Goal: Contribute content

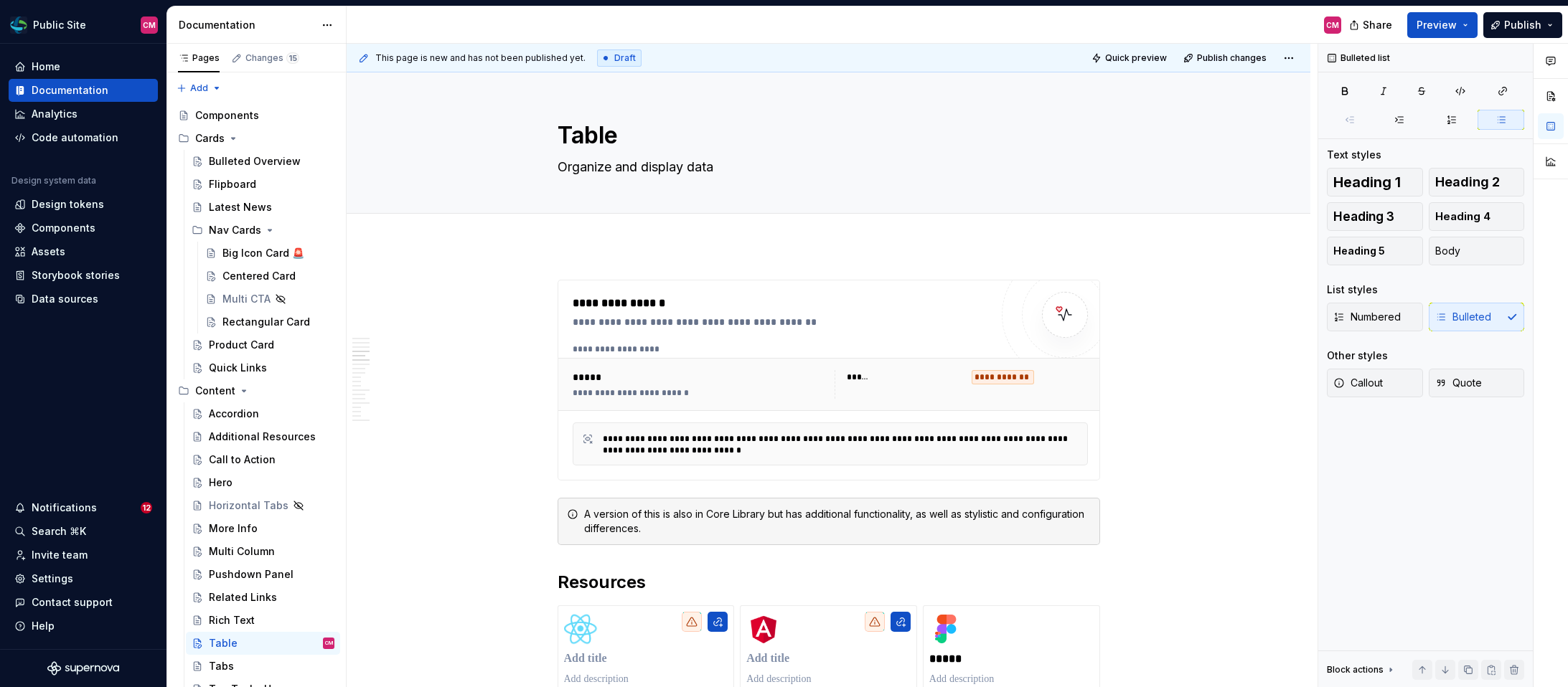
scroll to position [1646, 0]
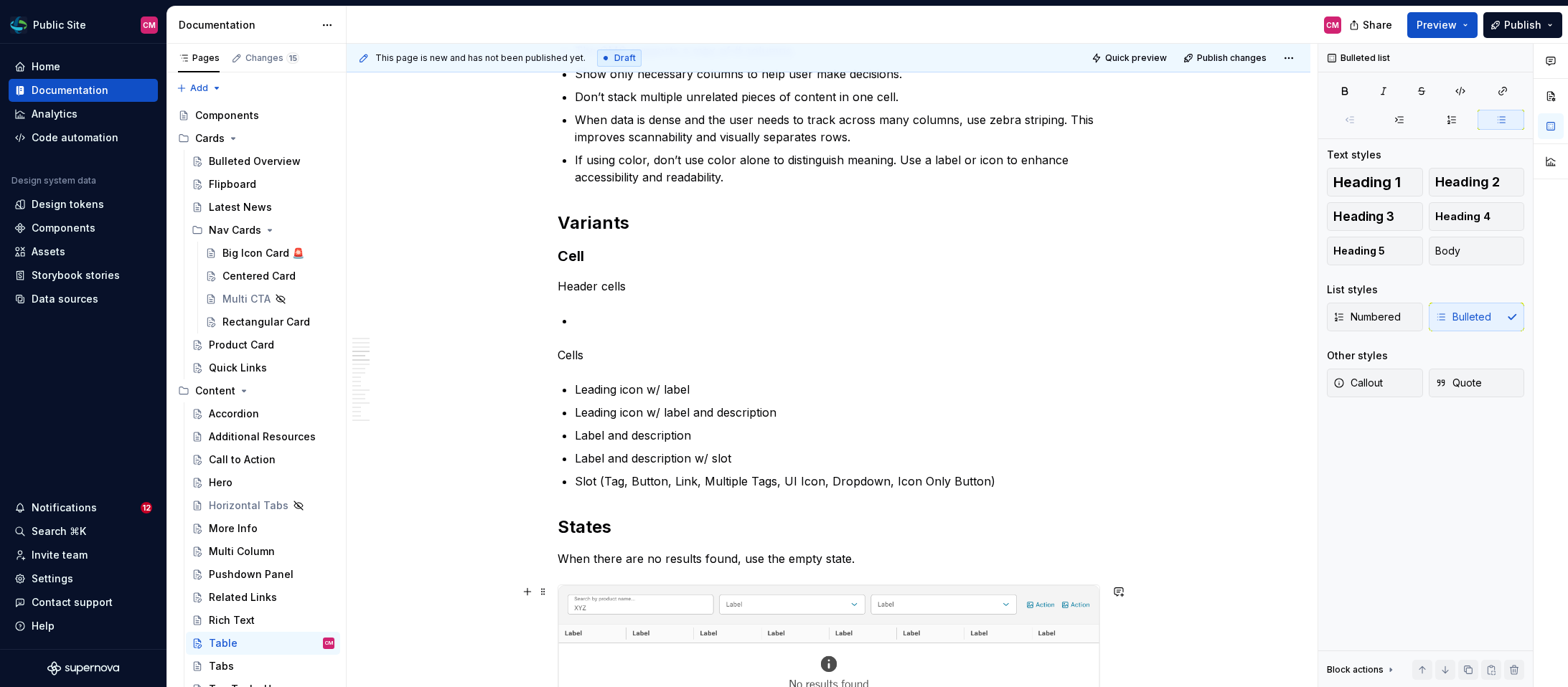
type textarea "*"
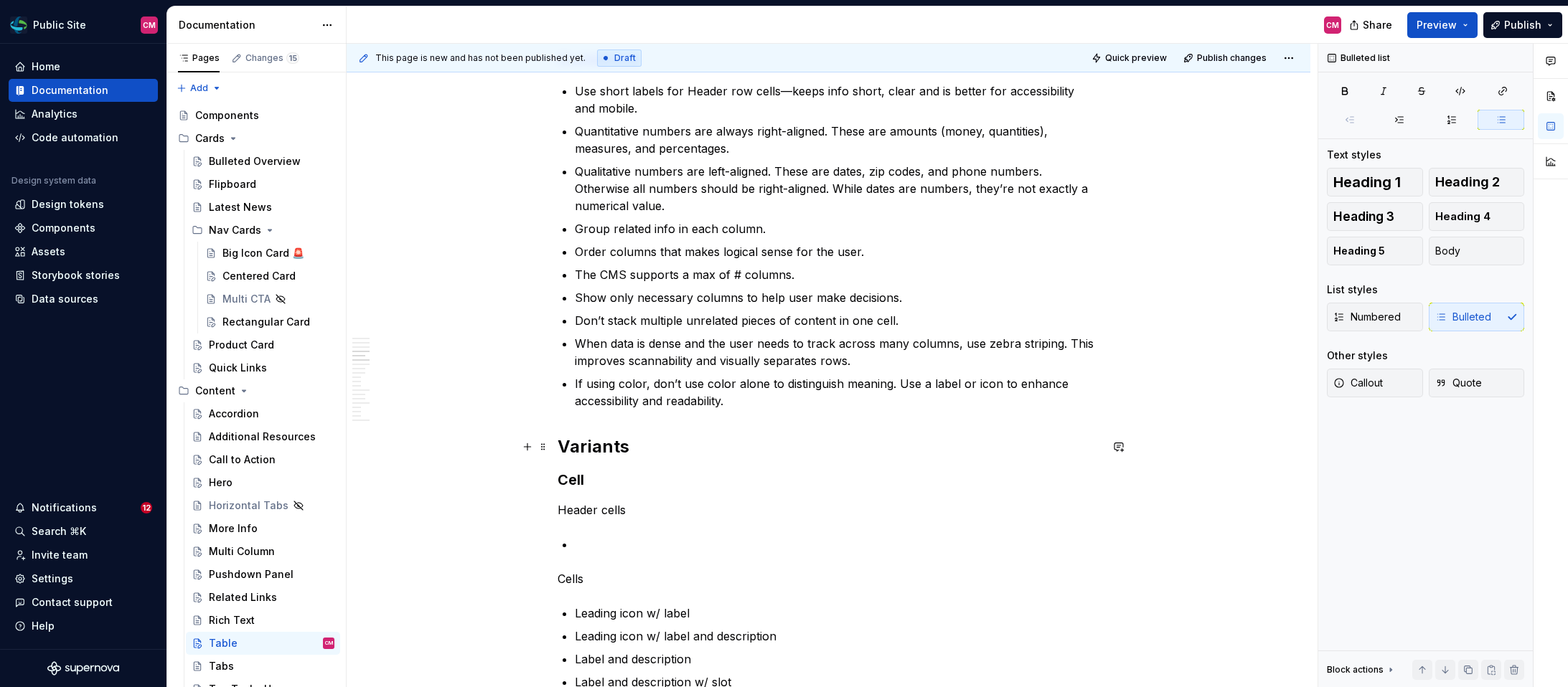
scroll to position [1367, 0]
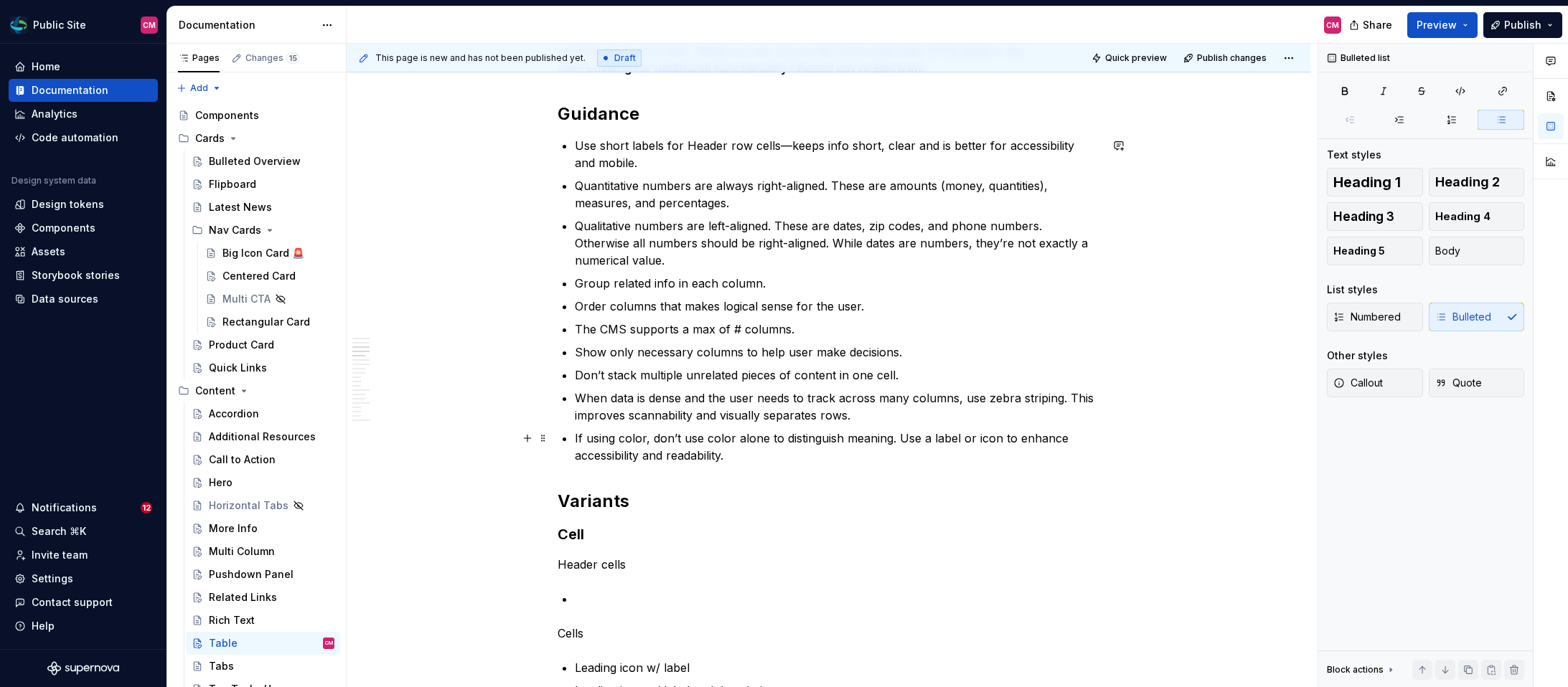
click at [742, 457] on p "If using color, don’t use color alone to distinguish meaning. Use a label or ic…" at bounding box center [838, 447] width 525 height 35
click at [737, 327] on p "The CMS supports a max of # columns." at bounding box center [838, 329] width 525 height 17
drag, startPoint x: 794, startPoint y: 330, endPoint x: 581, endPoint y: 330, distance: 213.0
click at [581, 330] on p "The CMS supports a max of # columns." at bounding box center [838, 329] width 525 height 17
click at [869, 327] on p "Max of 8 columns—beyond that, readability and scannability drop fast" at bounding box center [838, 329] width 525 height 17
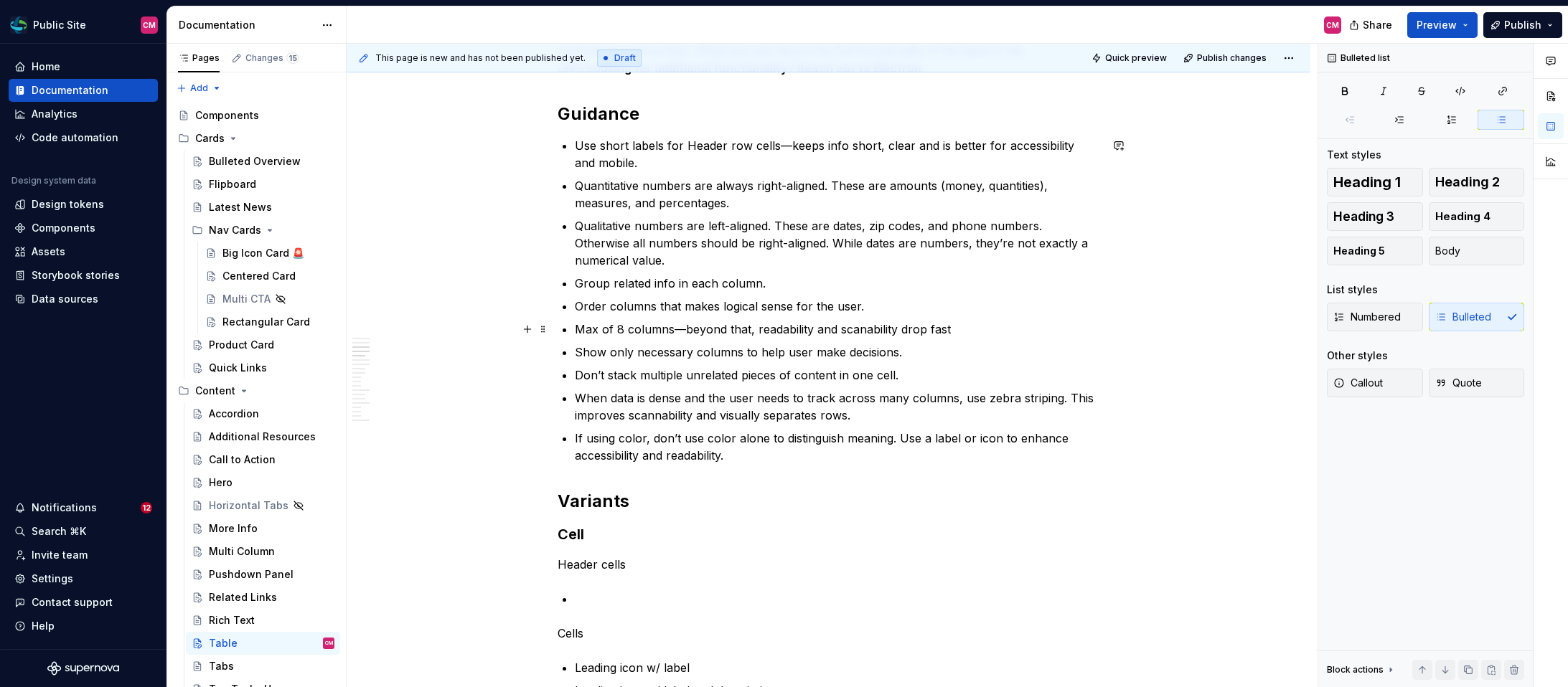
click at [872, 327] on p "Max of 8 columns—beyond that, readability and scanability drop fast" at bounding box center [838, 329] width 525 height 17
click at [979, 327] on p "Max of 8 columns—beyond that, readability and scannability drop fast" at bounding box center [838, 329] width 525 height 17
type textarea "*"
drag, startPoint x: 1024, startPoint y: 329, endPoint x: 968, endPoint y: 329, distance: 56.0
click at [968, 329] on p "Max of 8 columns—beyond that, readability and scannability drop fast (Millers L…" at bounding box center [838, 329] width 525 height 17
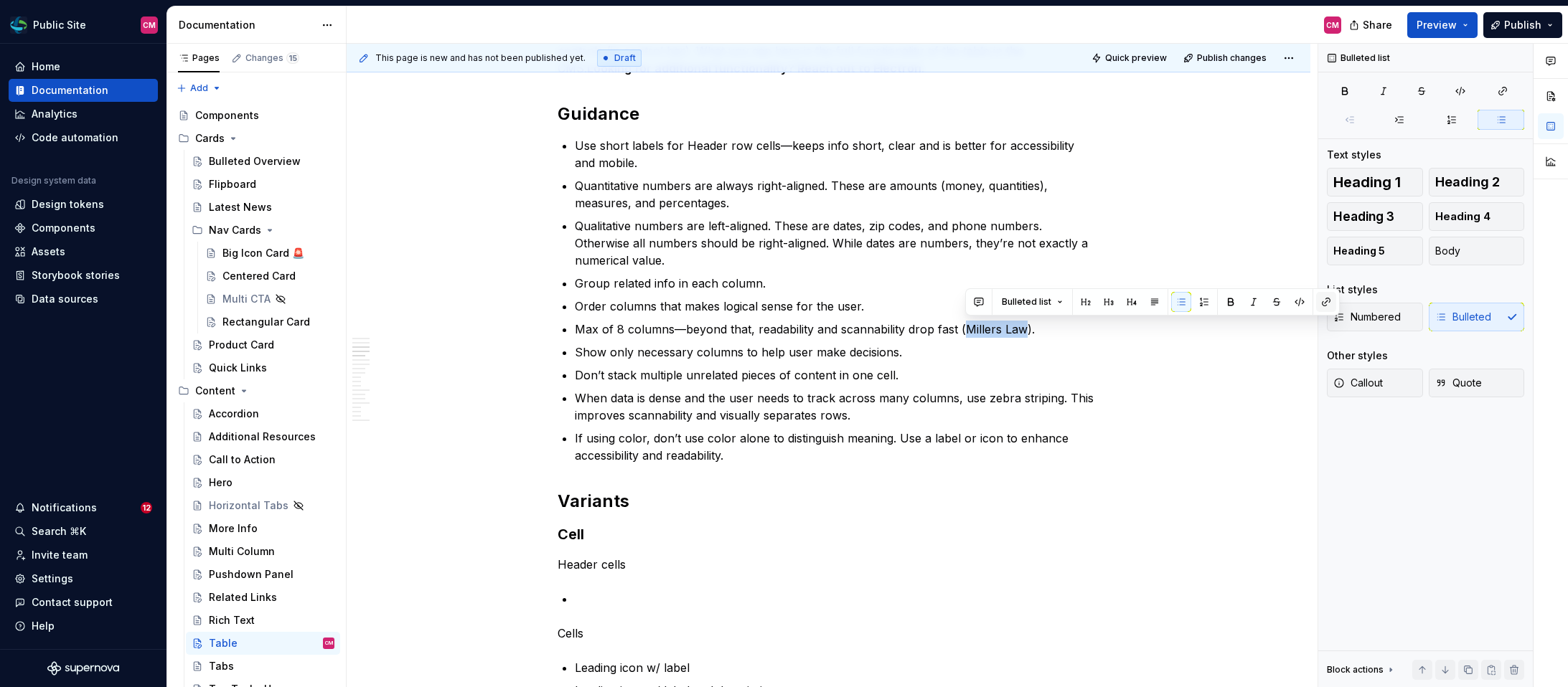
click at [1321, 299] on button "button" at bounding box center [1326, 302] width 20 height 20
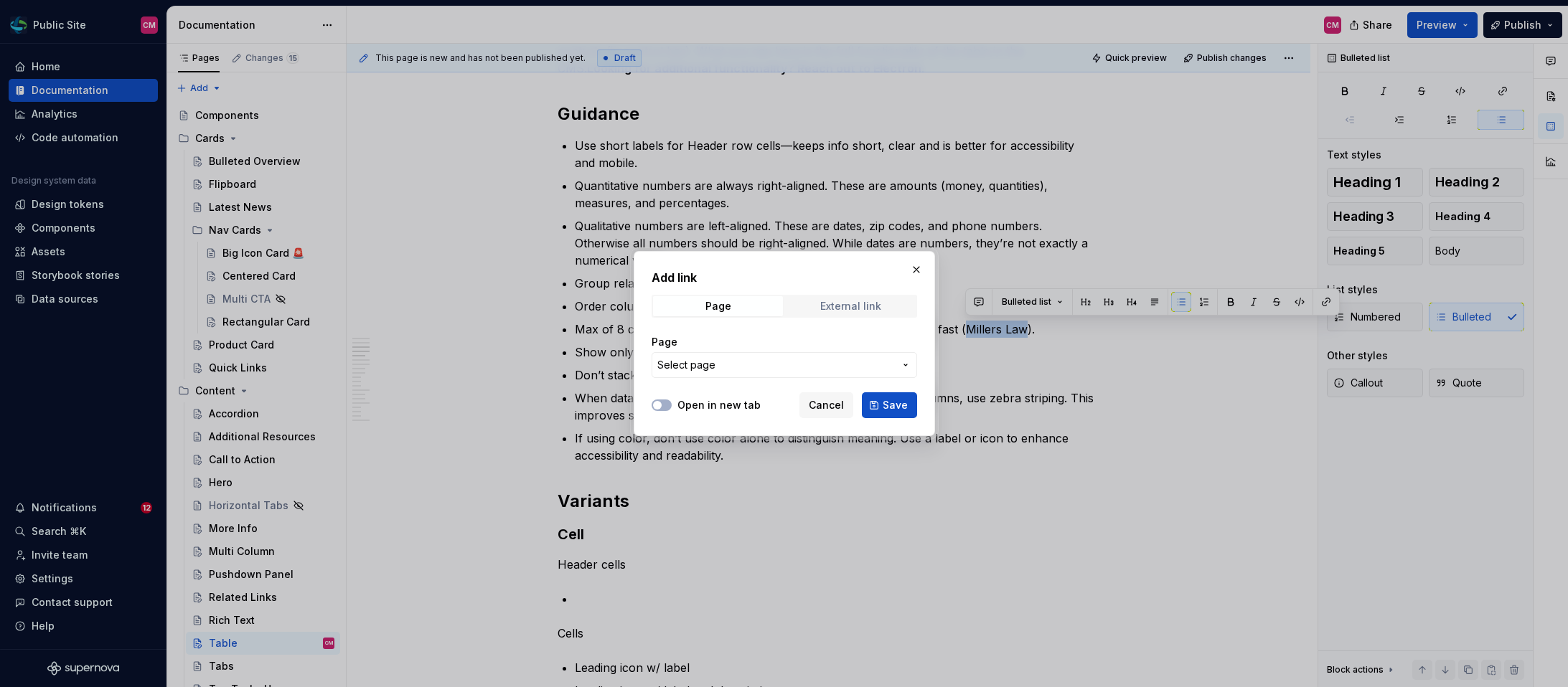
click at [834, 297] on span "External link" at bounding box center [851, 306] width 130 height 20
click at [714, 356] on input "URL" at bounding box center [784, 364] width 266 height 26
paste input "[URL][DOMAIN_NAME]"
type input "[URL][DOMAIN_NAME]"
click at [667, 406] on button "Open in new tab" at bounding box center [662, 406] width 20 height 12
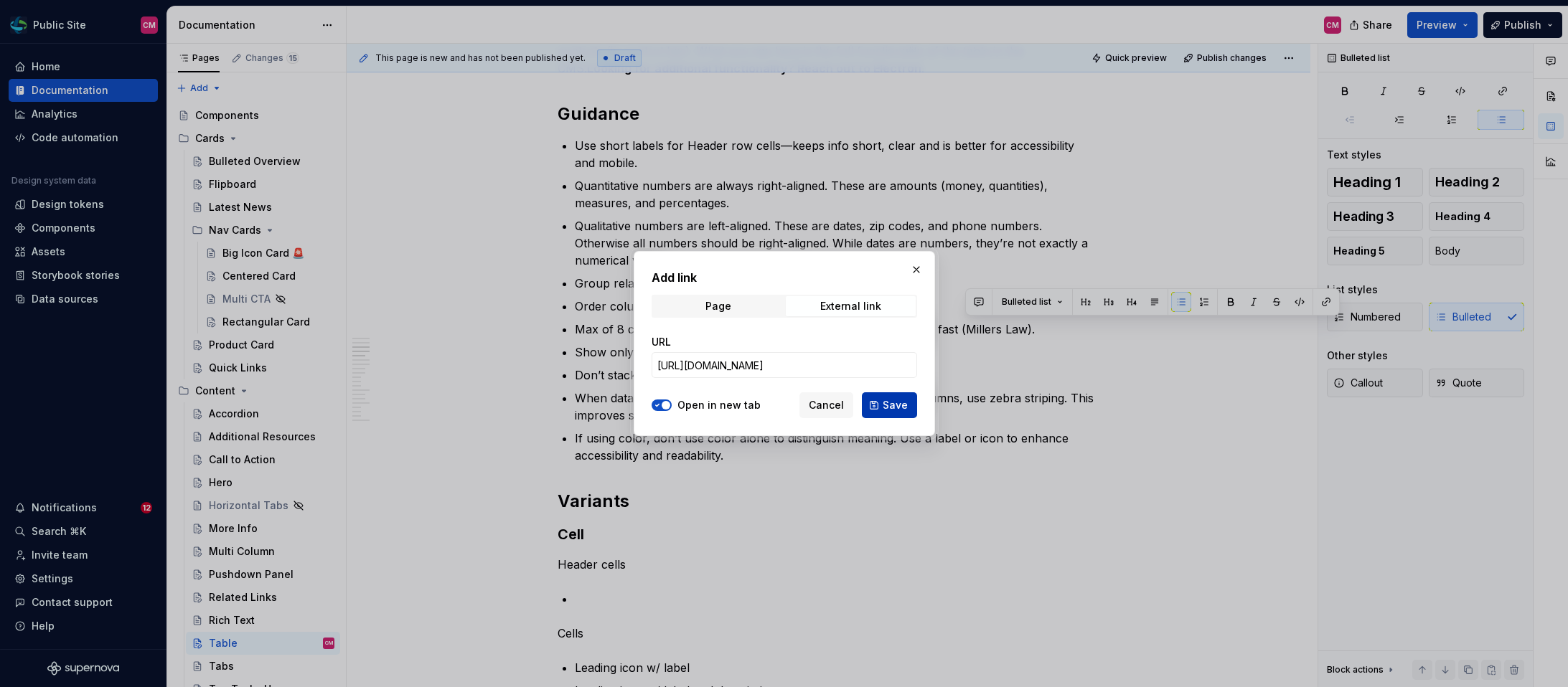
click at [895, 411] on span "Save" at bounding box center [896, 405] width 26 height 14
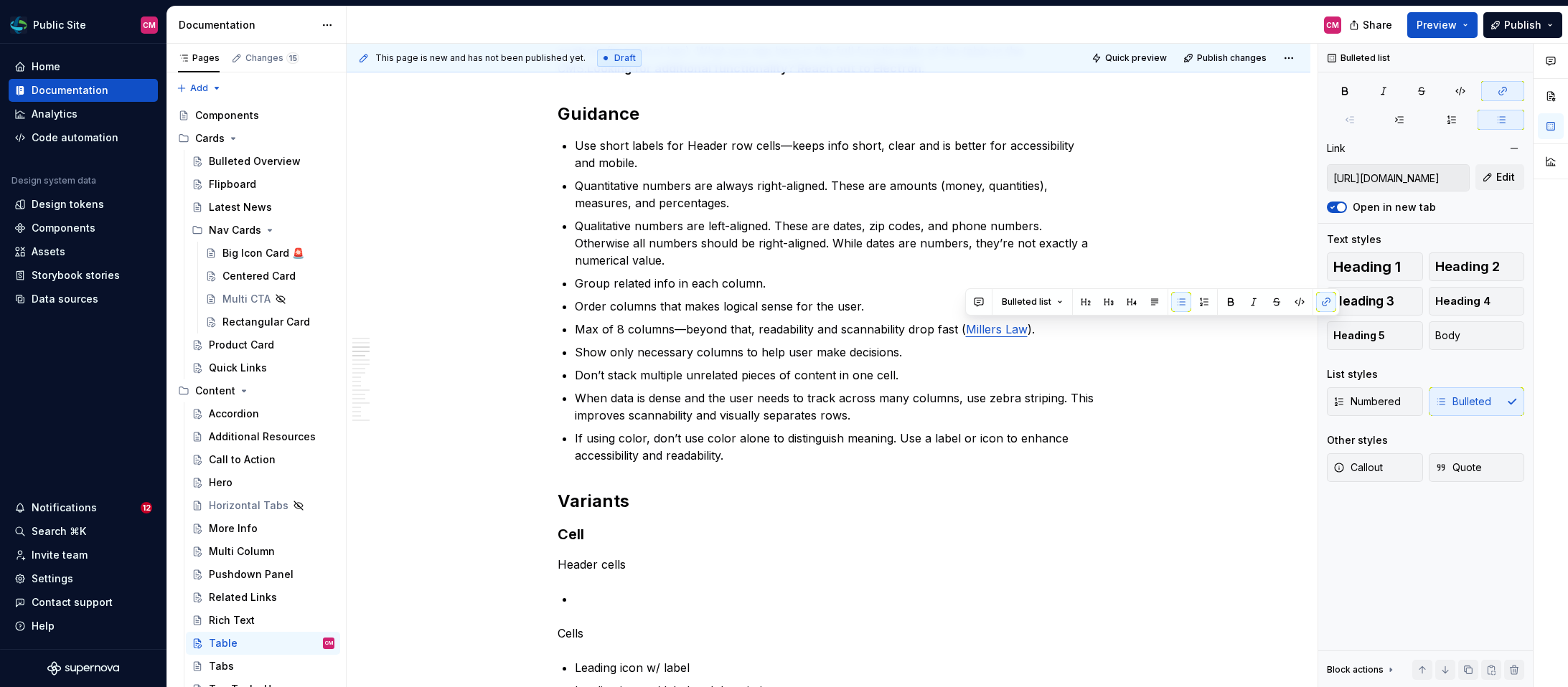
click at [895, 411] on p "When data is dense and the user needs to track across many columns, use zebra s…" at bounding box center [838, 407] width 525 height 35
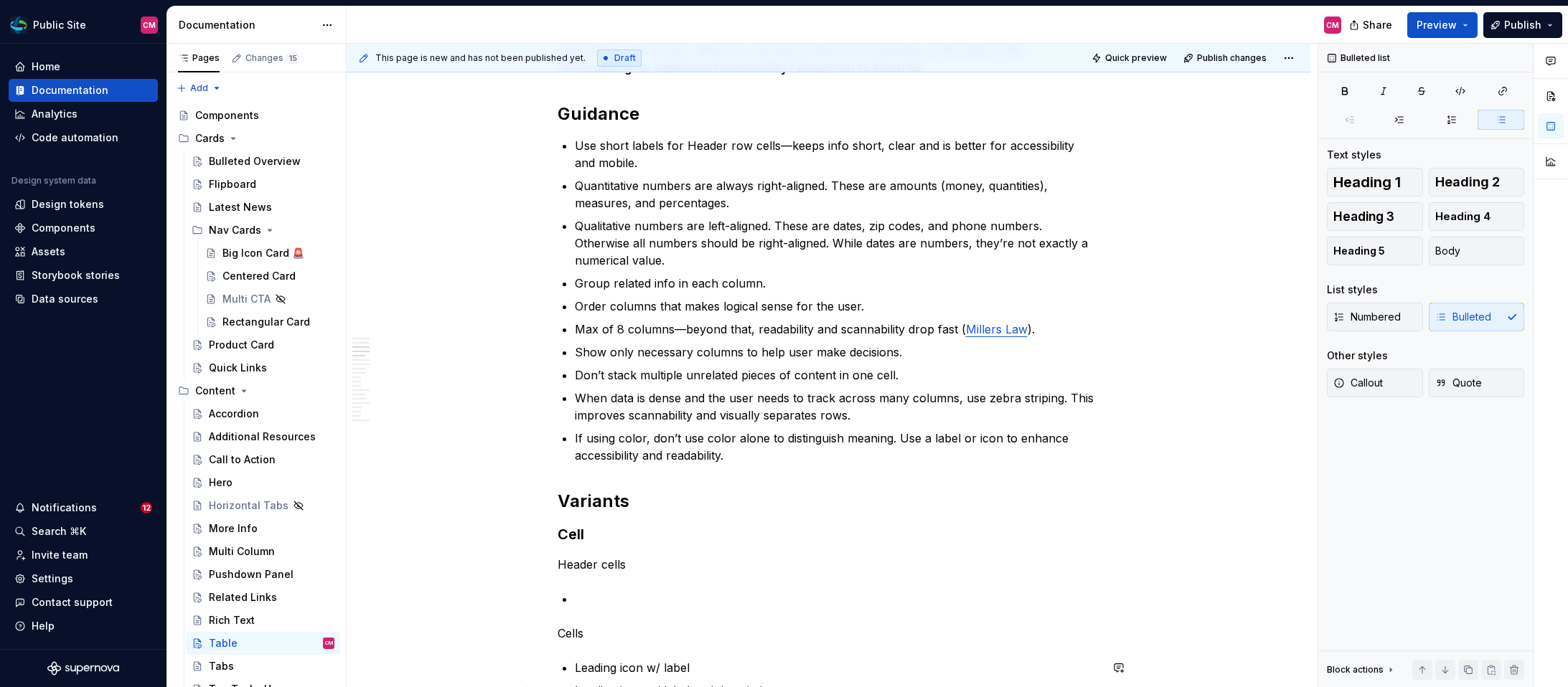
click at [1046, 328] on p "Max of 8 columns—beyond that, readability and scannability drop fast ( Millers …" at bounding box center [838, 329] width 525 height 17
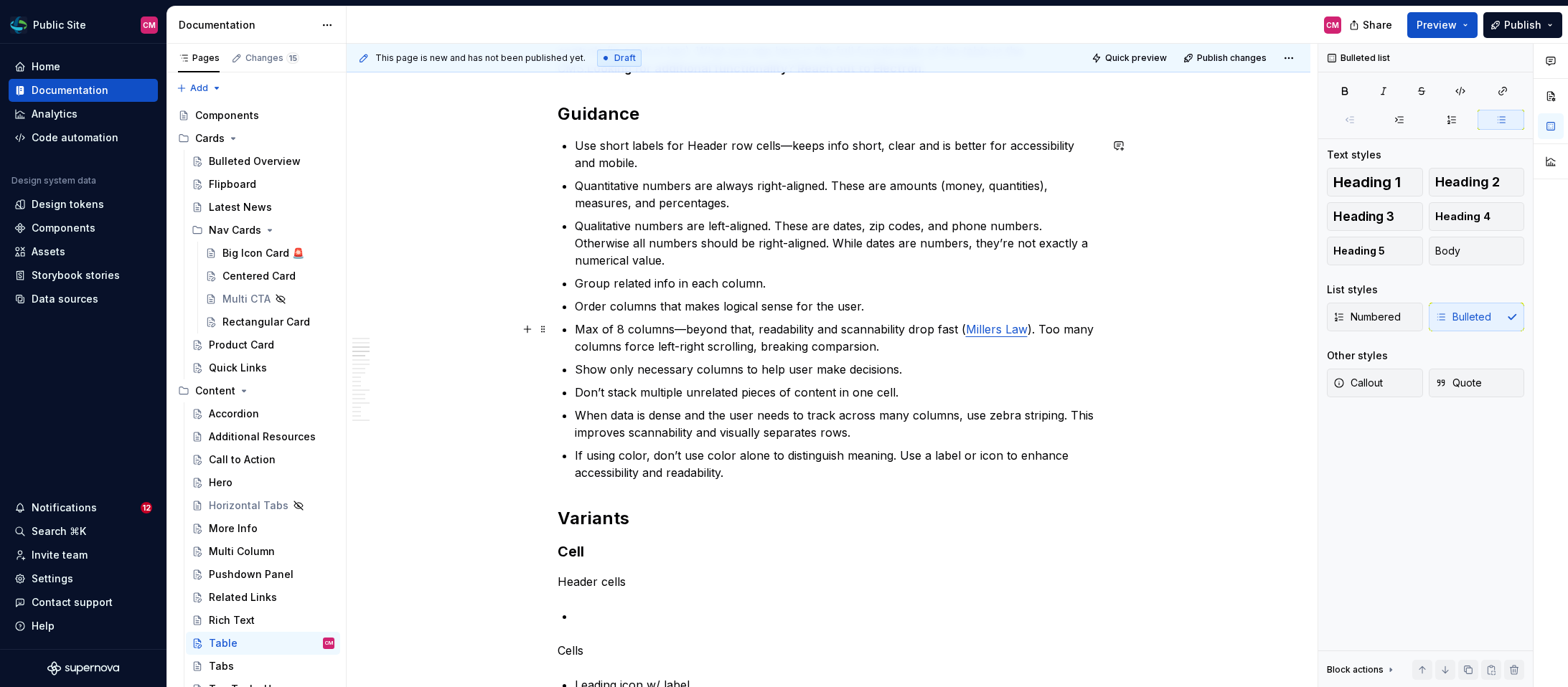
click at [849, 348] on p "Max of 8 columns—beyond that, readability and scannability drop fast ( Millers …" at bounding box center [838, 338] width 525 height 35
click at [884, 367] on p "Show only necessary columns to help user make decisions." at bounding box center [838, 369] width 525 height 17
click at [915, 345] on p "Max of 8 columns—beyond that, readability and scannability drop fast ( Millers …" at bounding box center [838, 338] width 525 height 35
click at [928, 364] on p "Show only necessary columns to help user make decisions." at bounding box center [838, 369] width 525 height 17
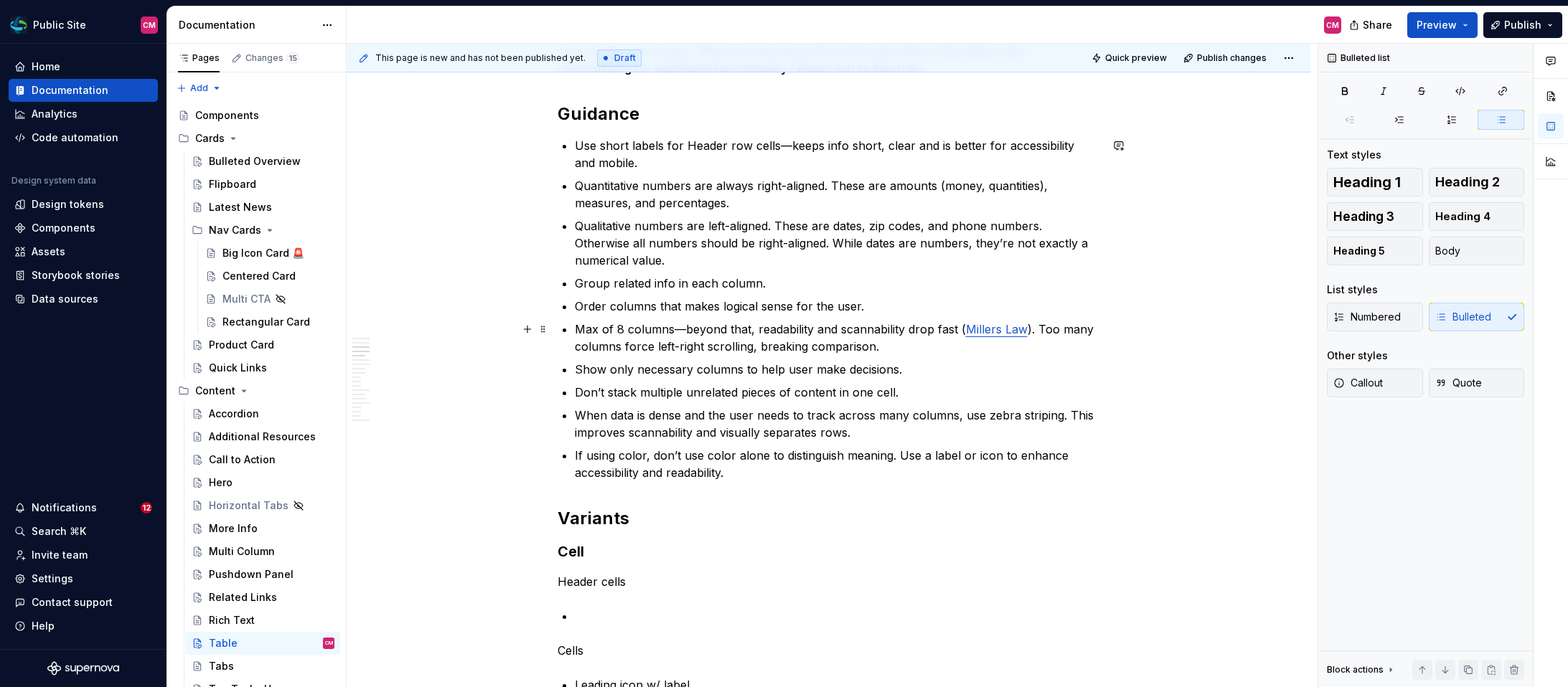
click at [928, 345] on p "Max of 8 columns—beyond that, readability and scannability drop fast ( Millers …" at bounding box center [838, 338] width 525 height 35
click at [584, 329] on p "Max of 8 columns—beyond that, readability and scannability drop fast ( Millers …" at bounding box center [838, 338] width 525 height 35
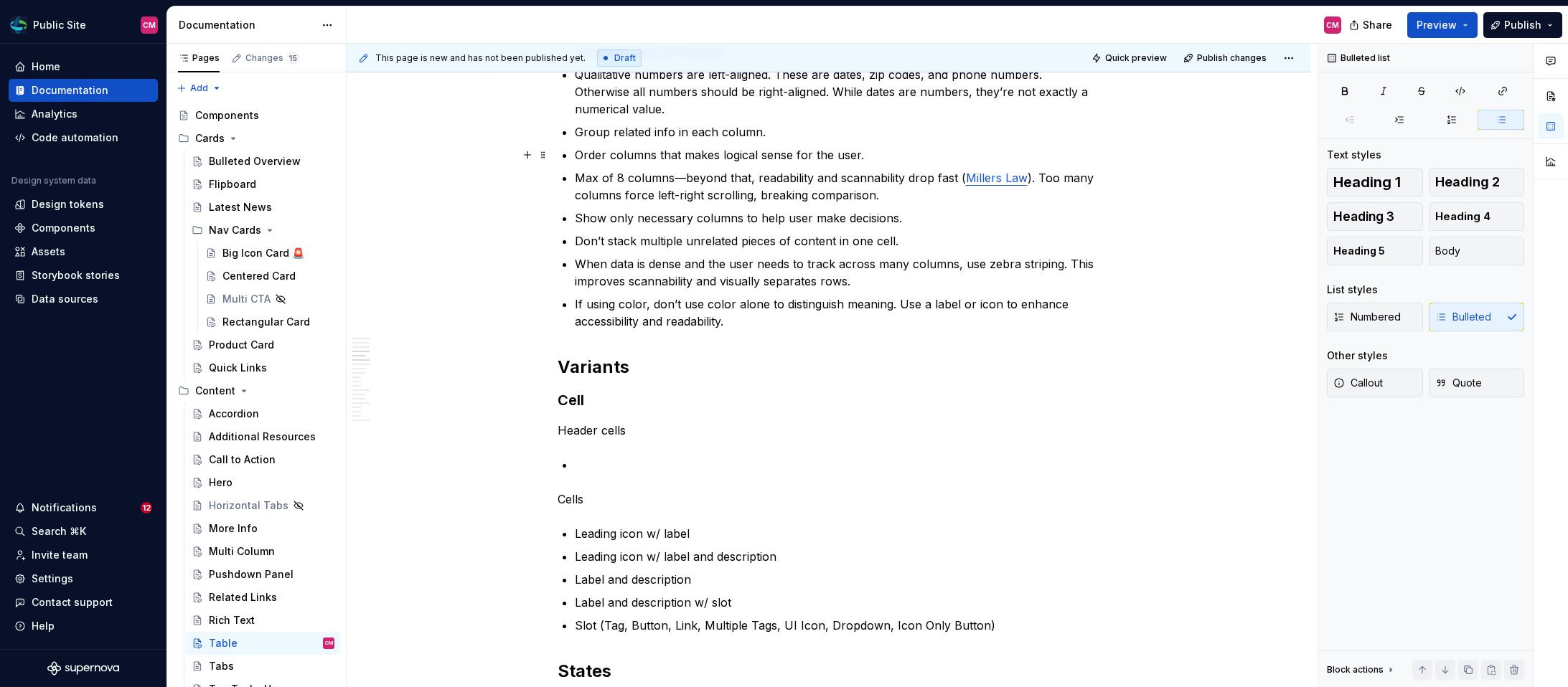
scroll to position [1520, 0]
click at [668, 467] on p at bounding box center [838, 464] width 525 height 17
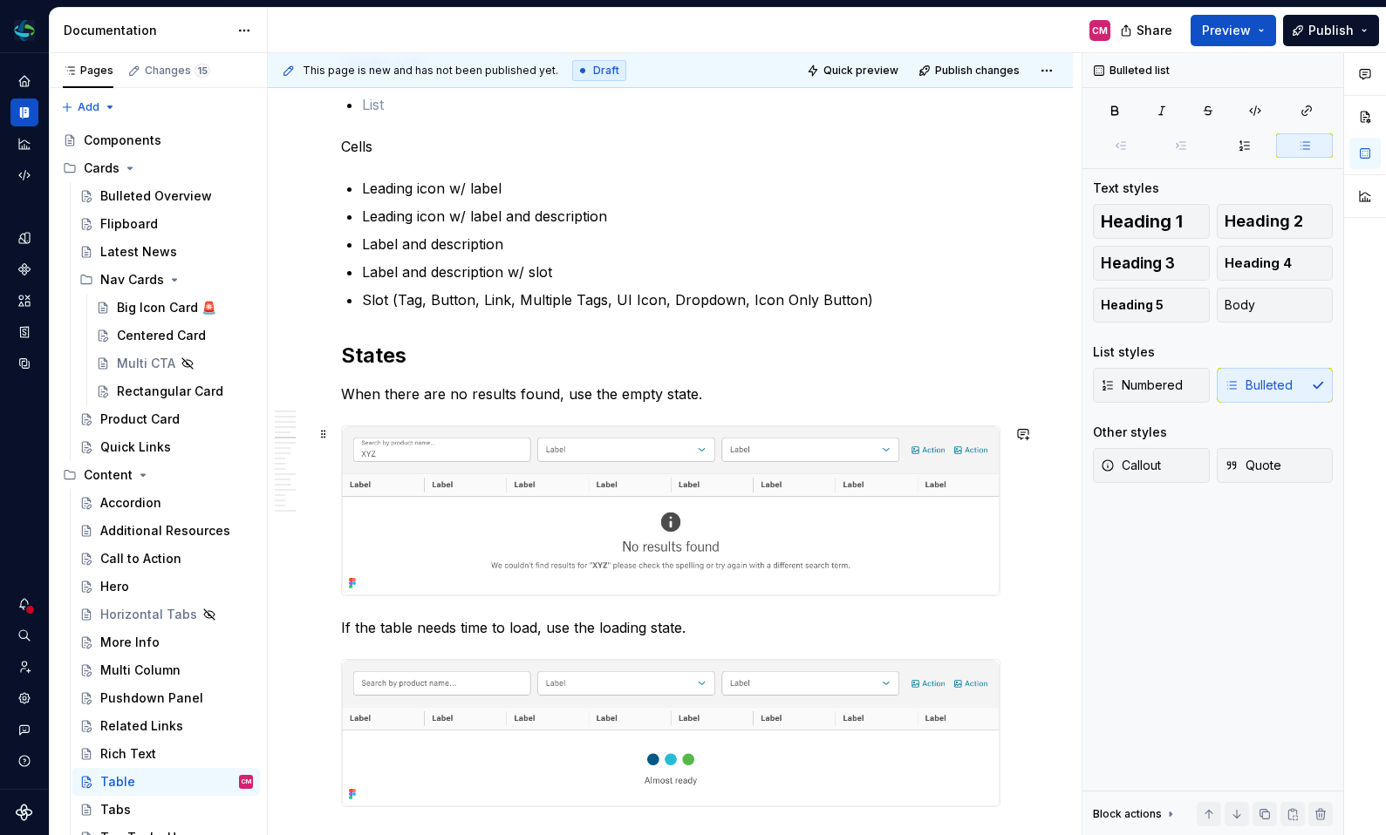
scroll to position [2308, 0]
type textarea "*"
